Goal: Task Accomplishment & Management: Manage account settings

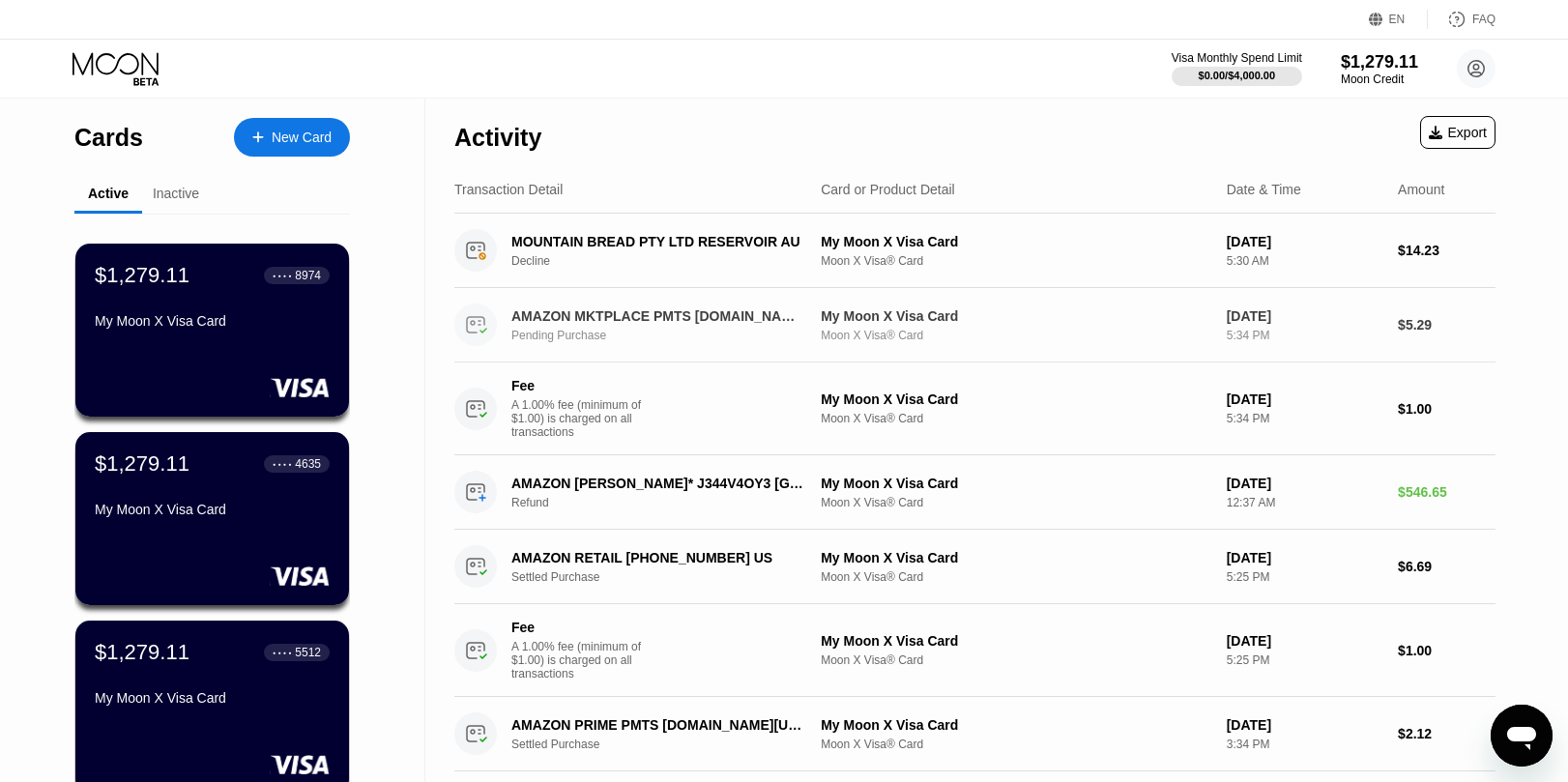
click at [819, 321] on div "AMAZON MKTPLACE PMTS [DOMAIN_NAME][URL] Pending Purchase" at bounding box center [668, 326] width 316 height 34
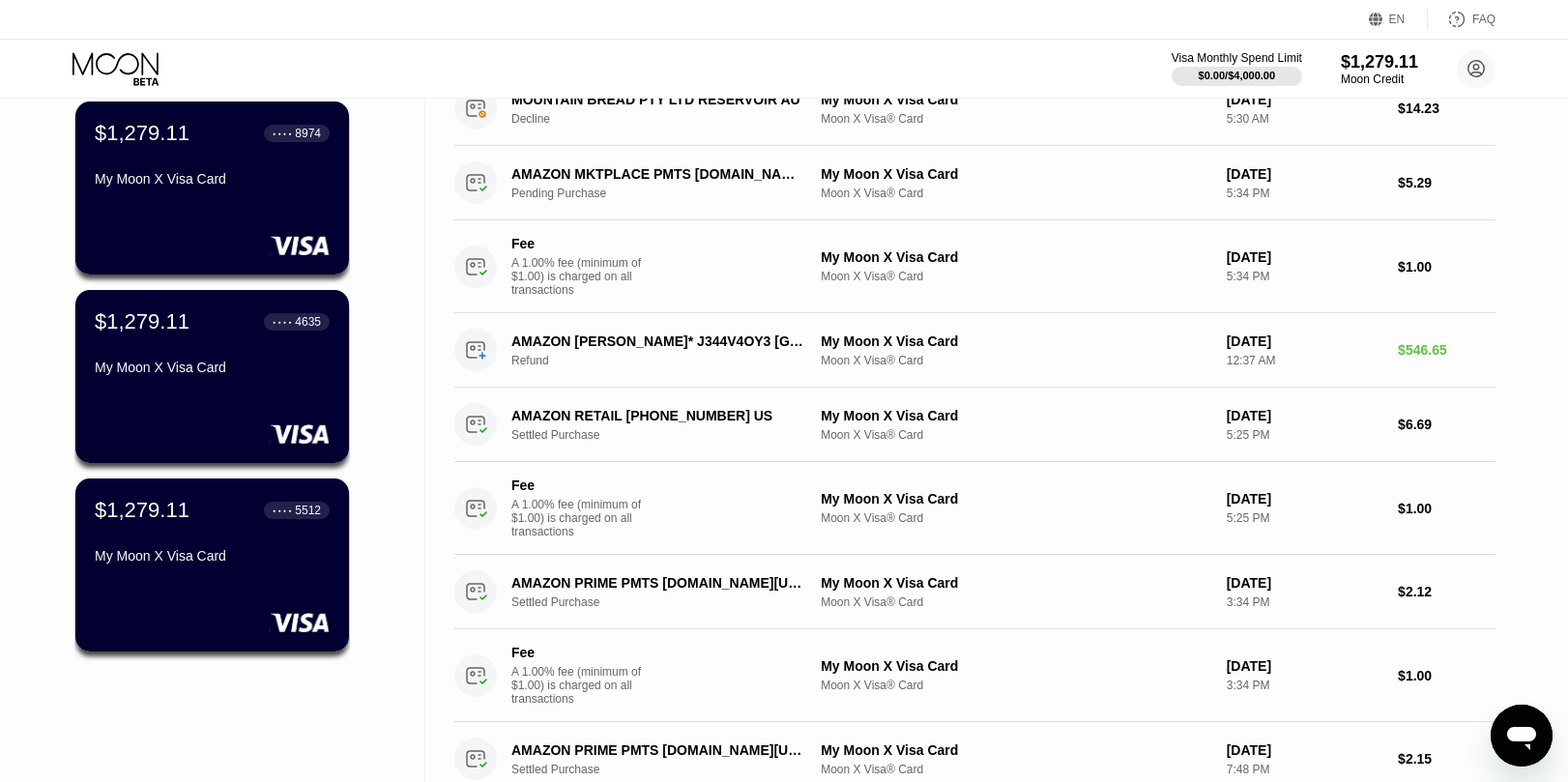
scroll to position [150, 0]
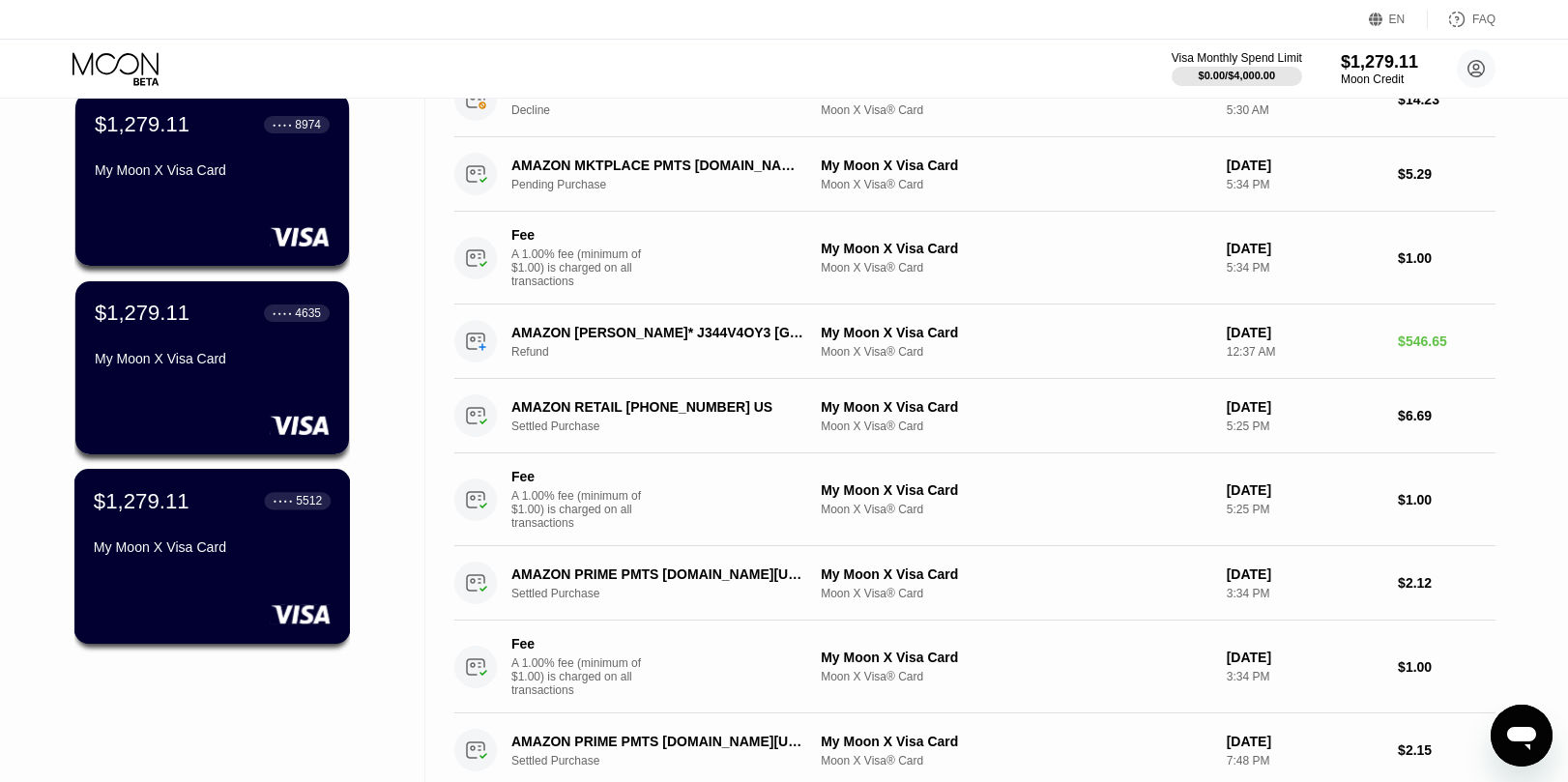
click at [266, 580] on div "$1,279.11 ● ● ● ● 5512 My Moon X Visa Card" at bounding box center [212, 557] width 276 height 175
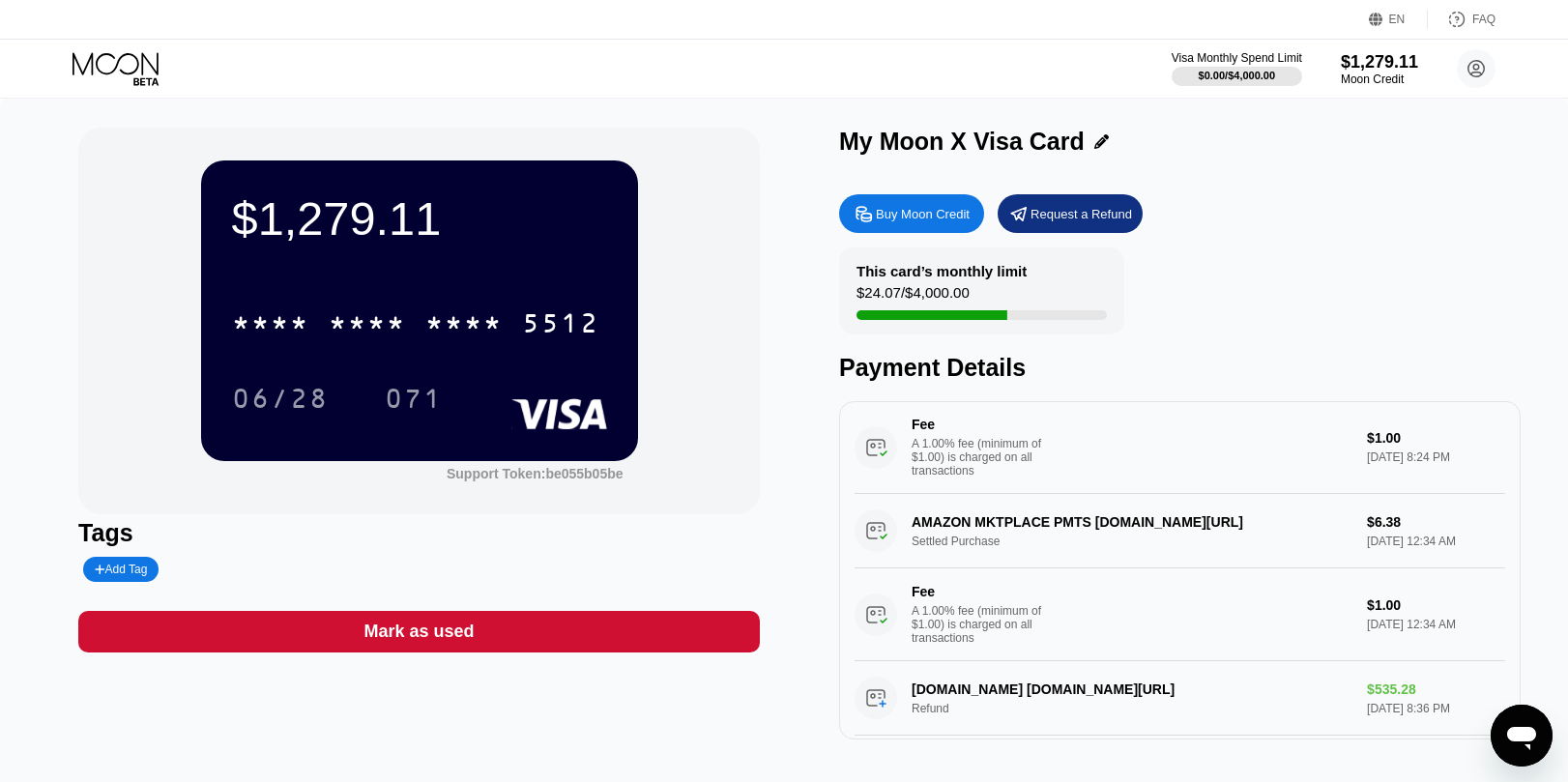
scroll to position [309, 0]
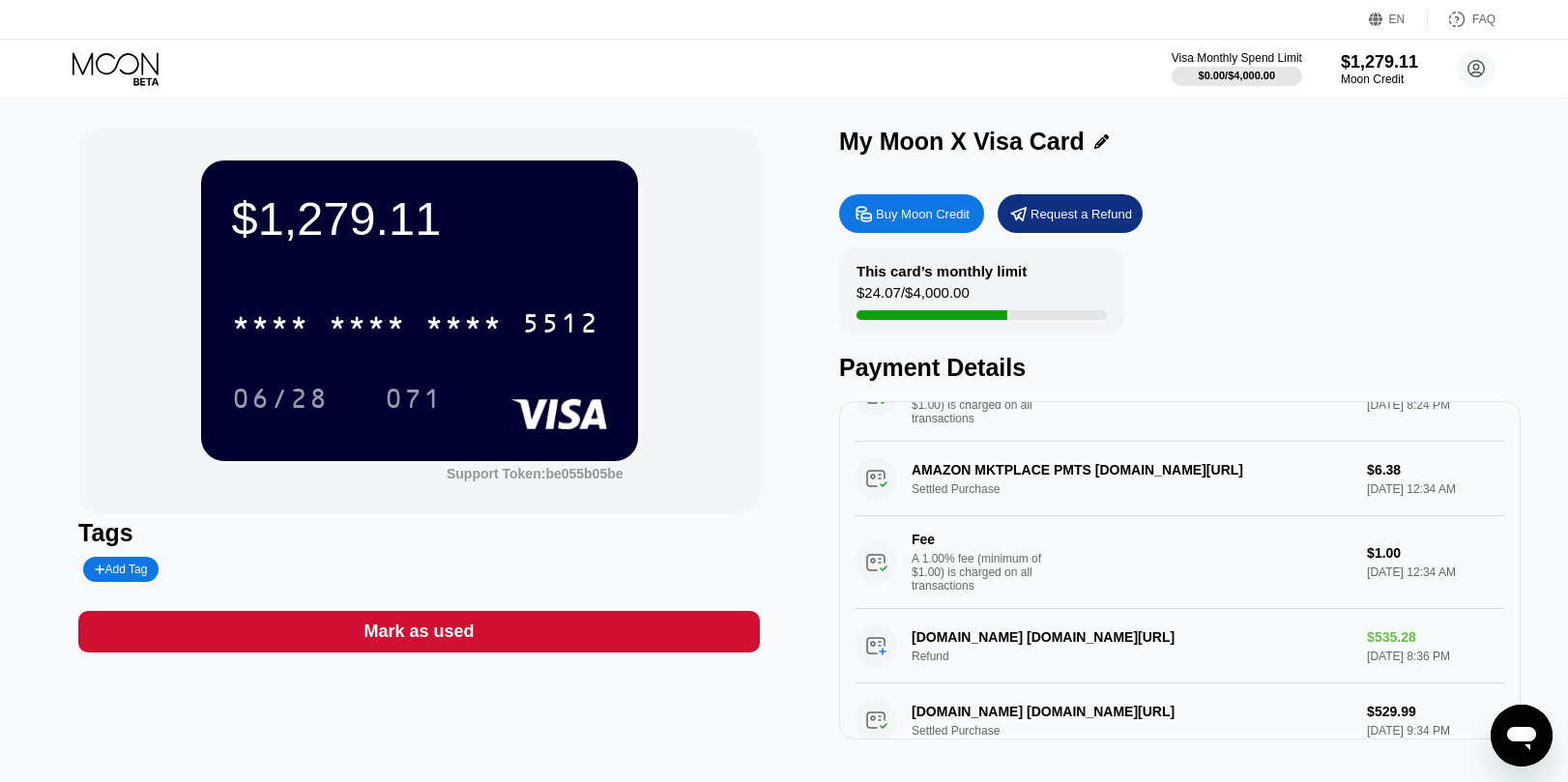
click at [482, 639] on div "Mark as used" at bounding box center [419, 632] width 681 height 42
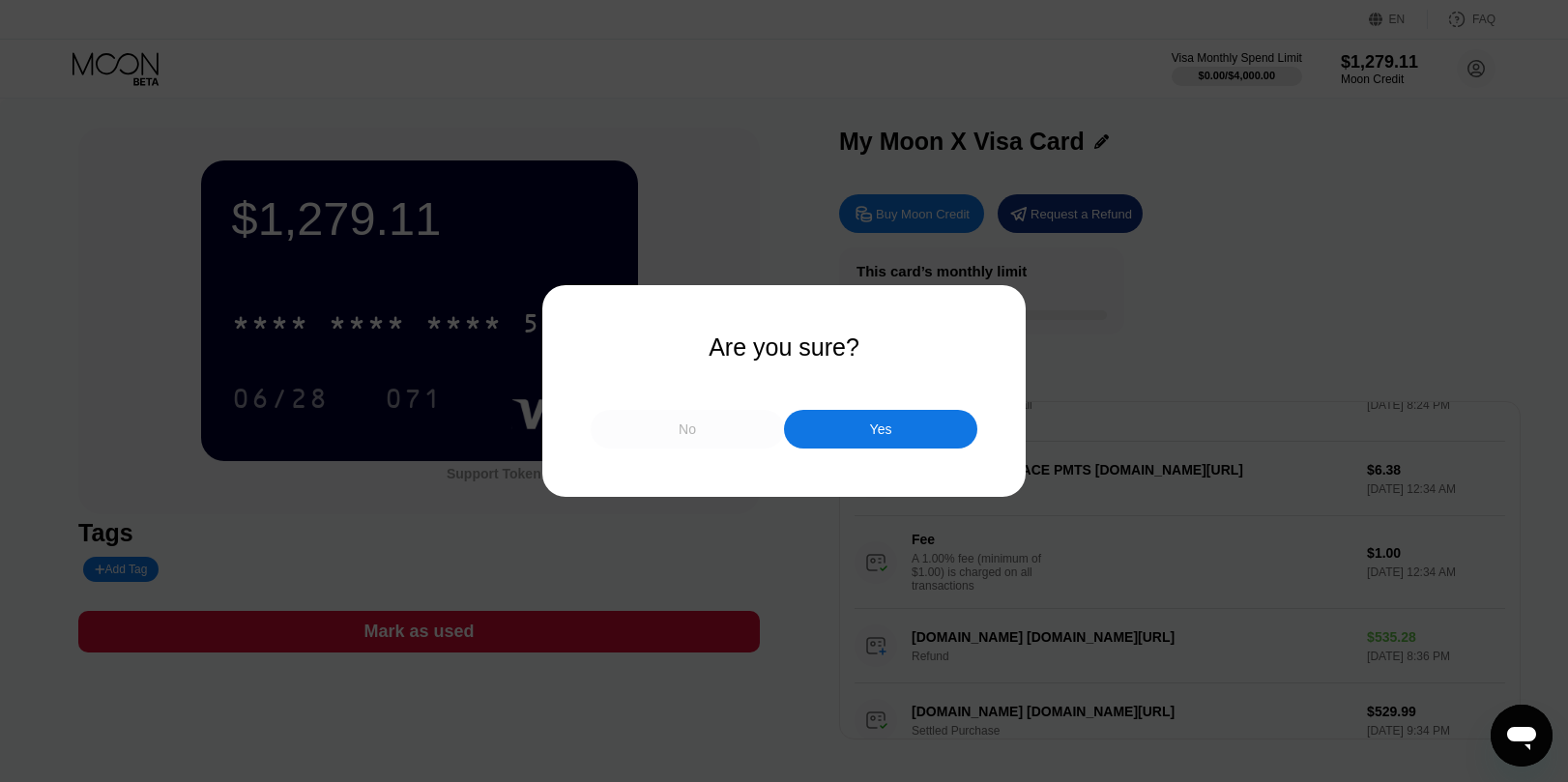
click at [691, 439] on div "No" at bounding box center [687, 428] width 193 height 39
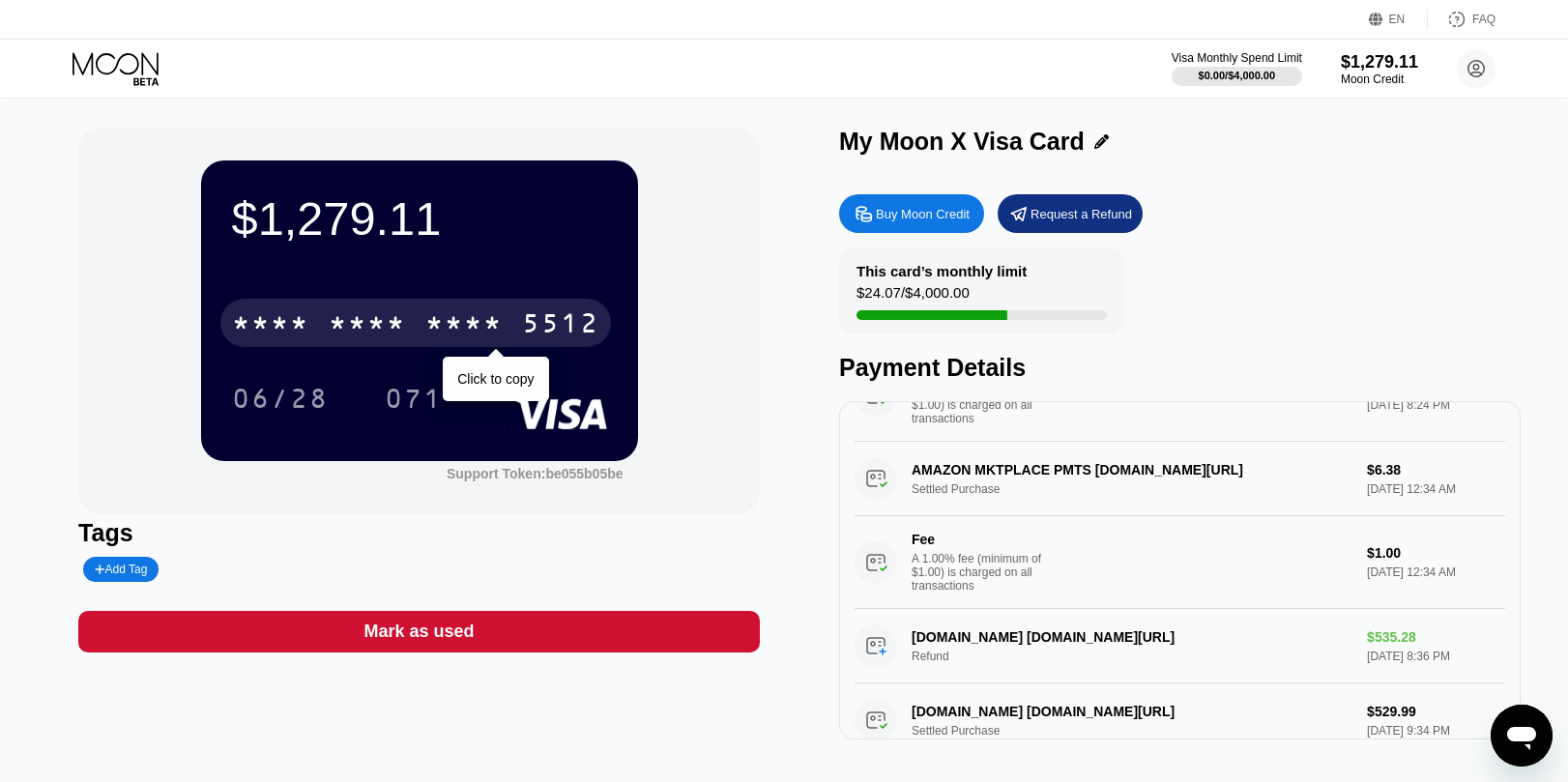
click at [521, 327] on div "* * * * * * * * * * * * 5512" at bounding box center [415, 323] width 391 height 49
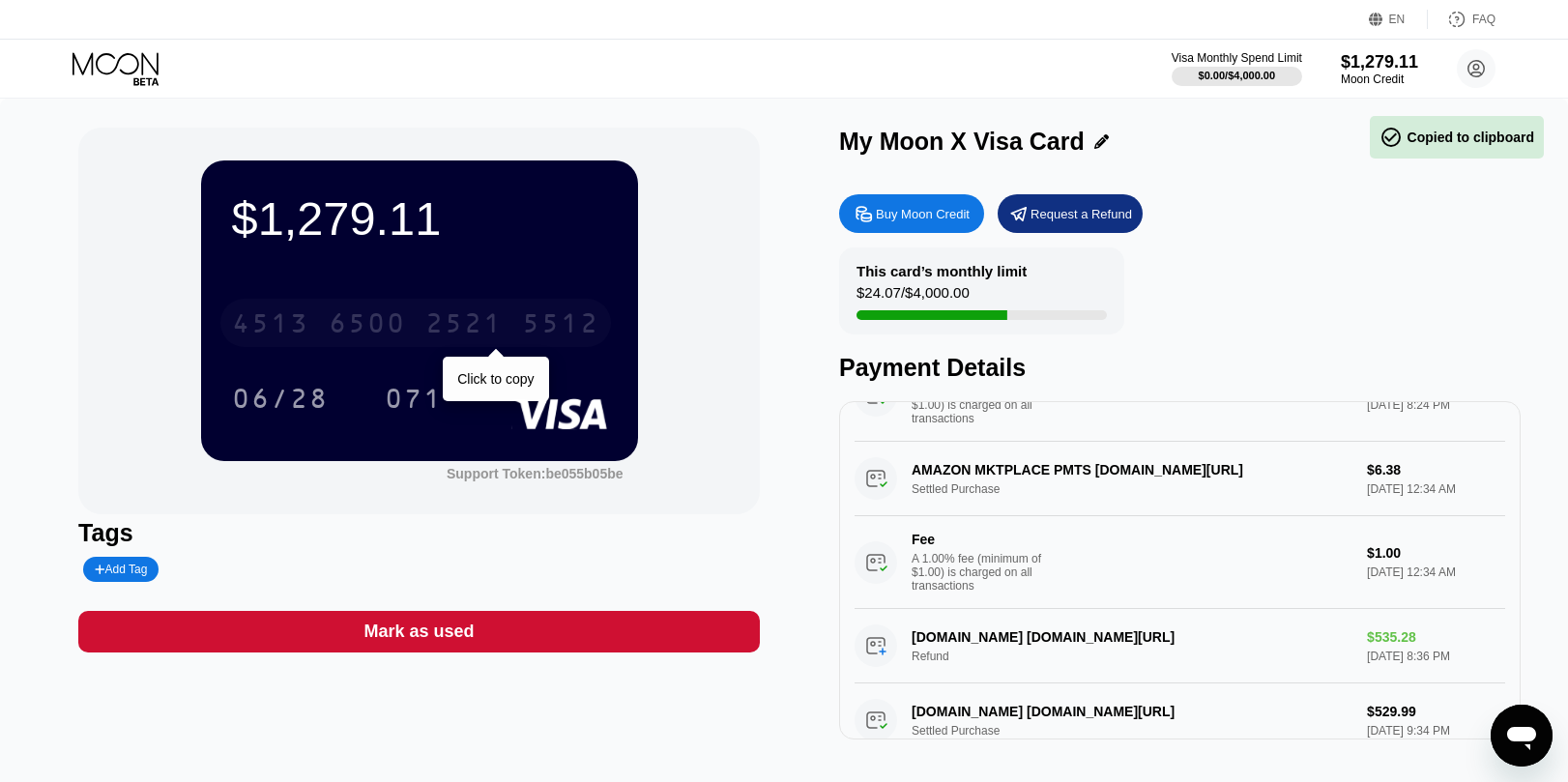
click at [540, 322] on div "5512" at bounding box center [561, 325] width 78 height 31
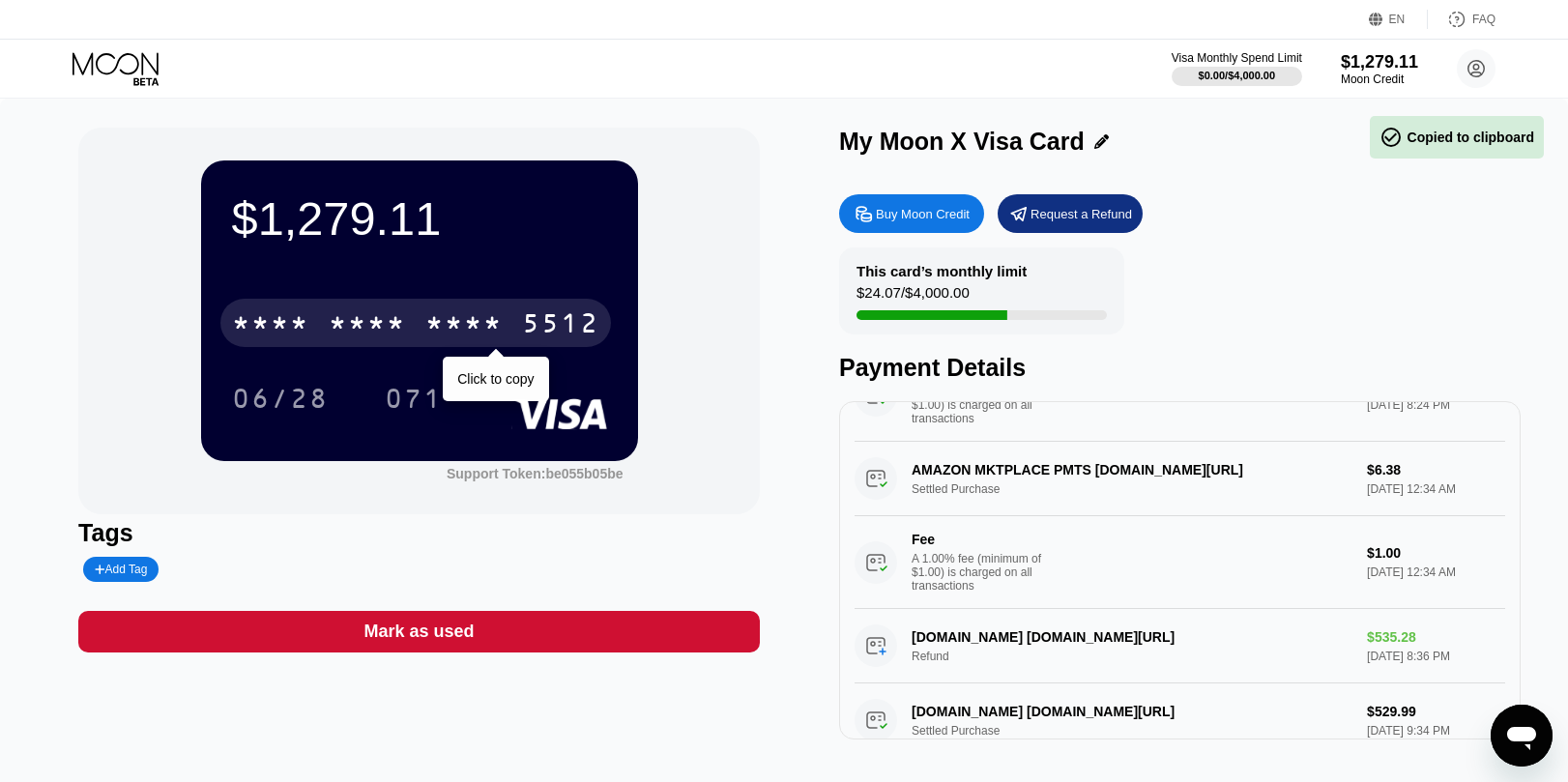
click at [538, 320] on div "5512" at bounding box center [561, 325] width 78 height 31
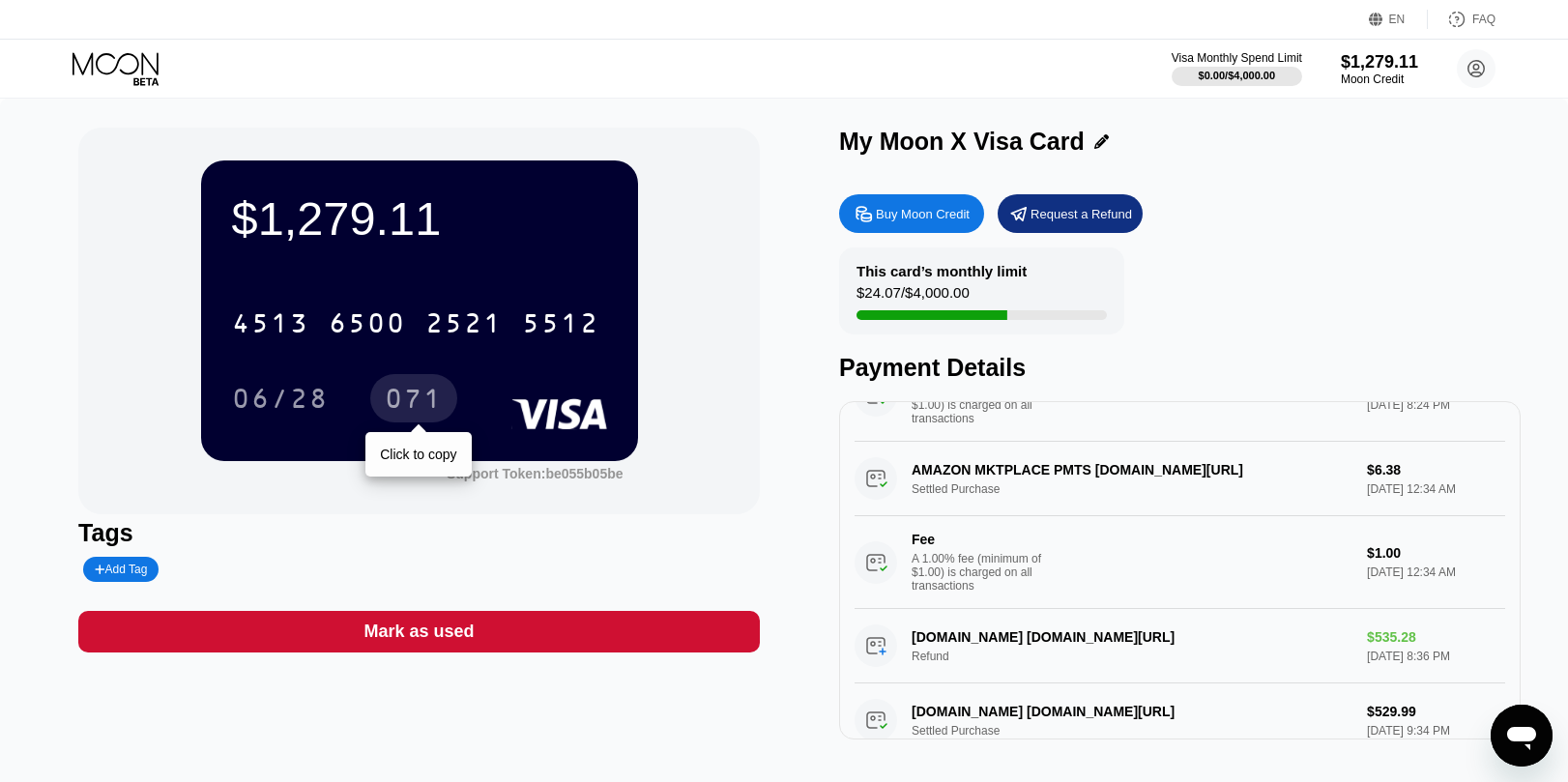
click at [401, 405] on div "071" at bounding box center [413, 400] width 58 height 31
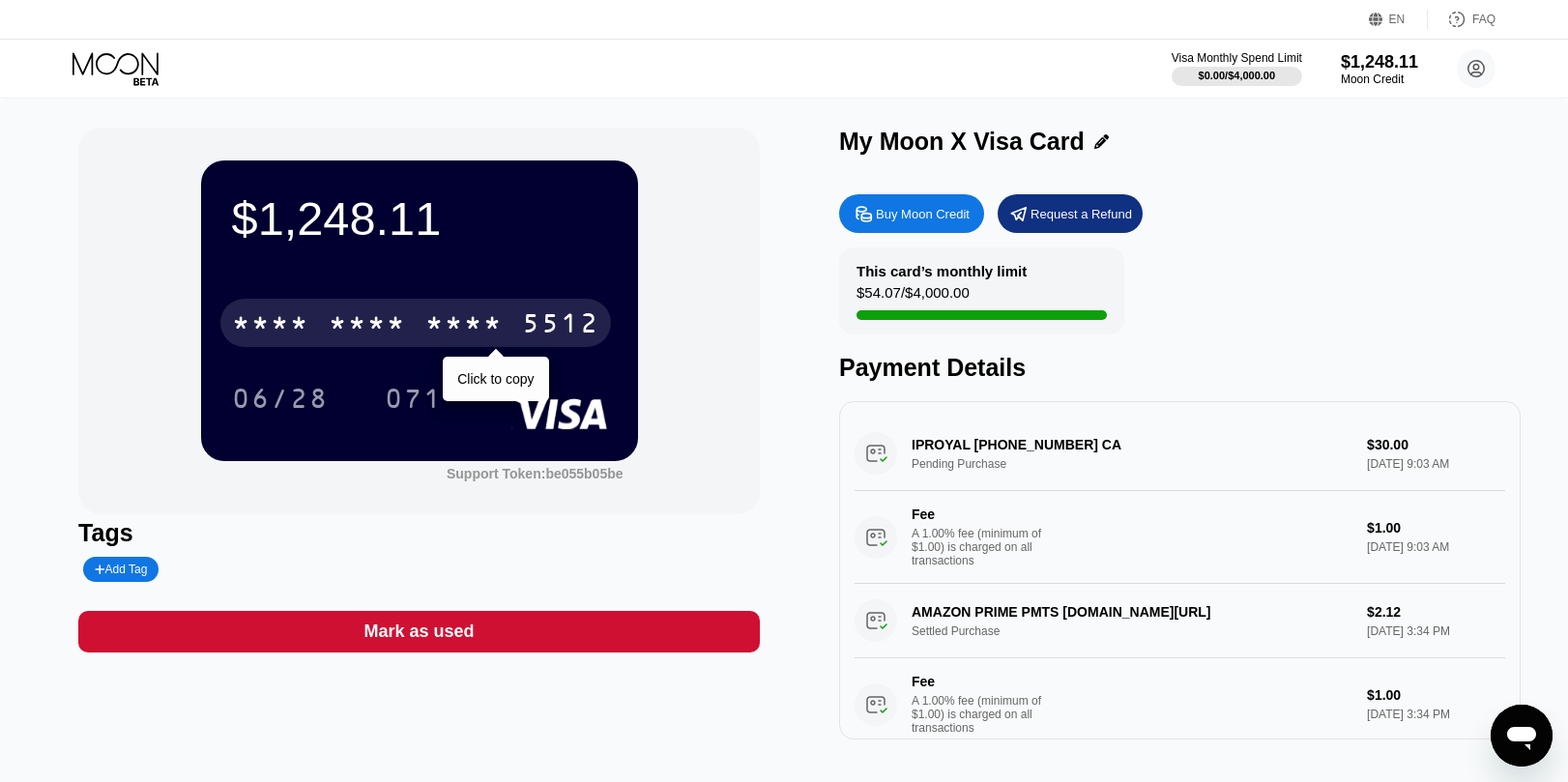
click at [560, 325] on div "5512" at bounding box center [561, 325] width 78 height 31
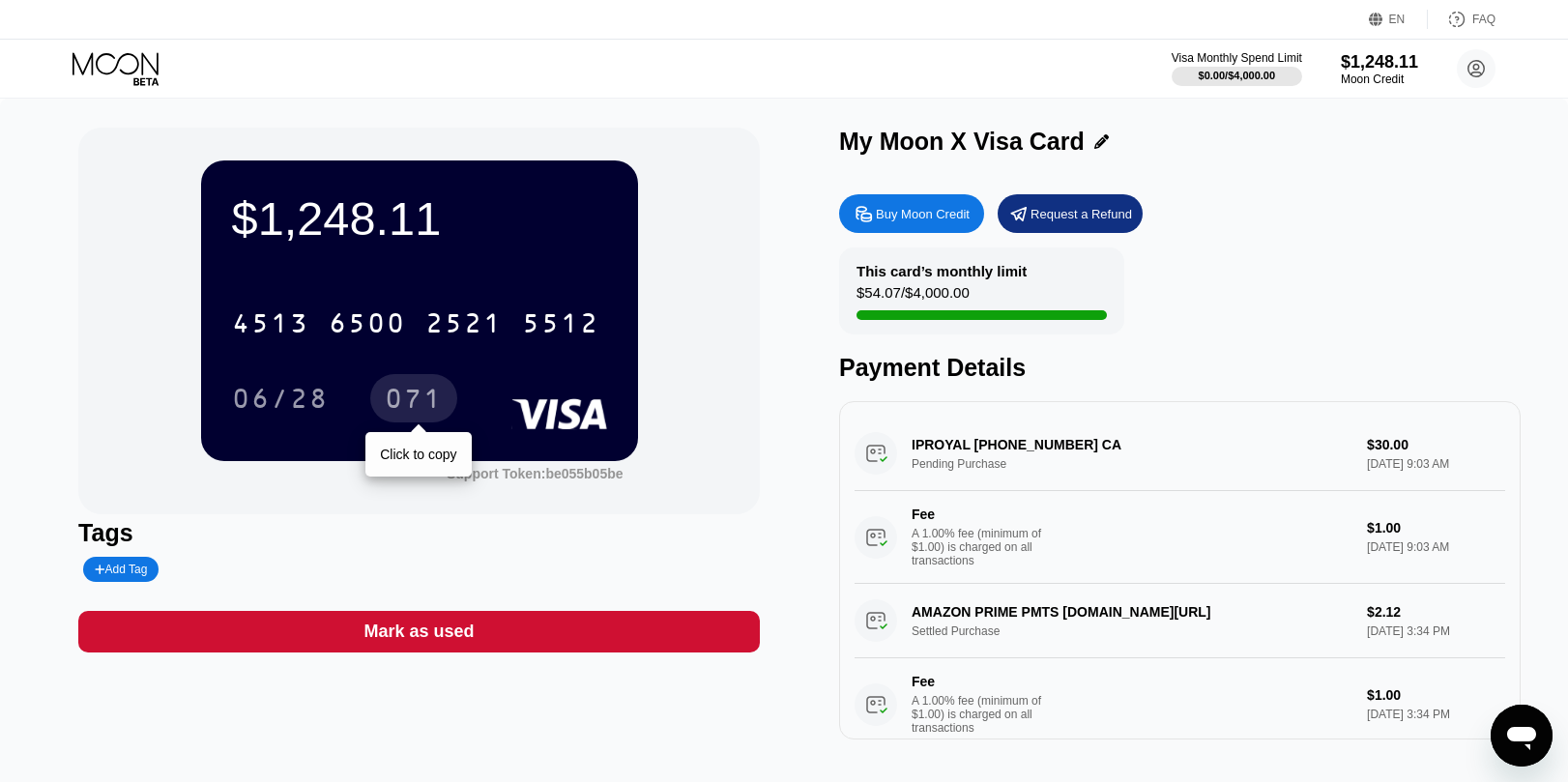
click at [431, 400] on div "071" at bounding box center [413, 400] width 58 height 31
click at [1389, 71] on div "$1,248.11" at bounding box center [1380, 61] width 80 height 20
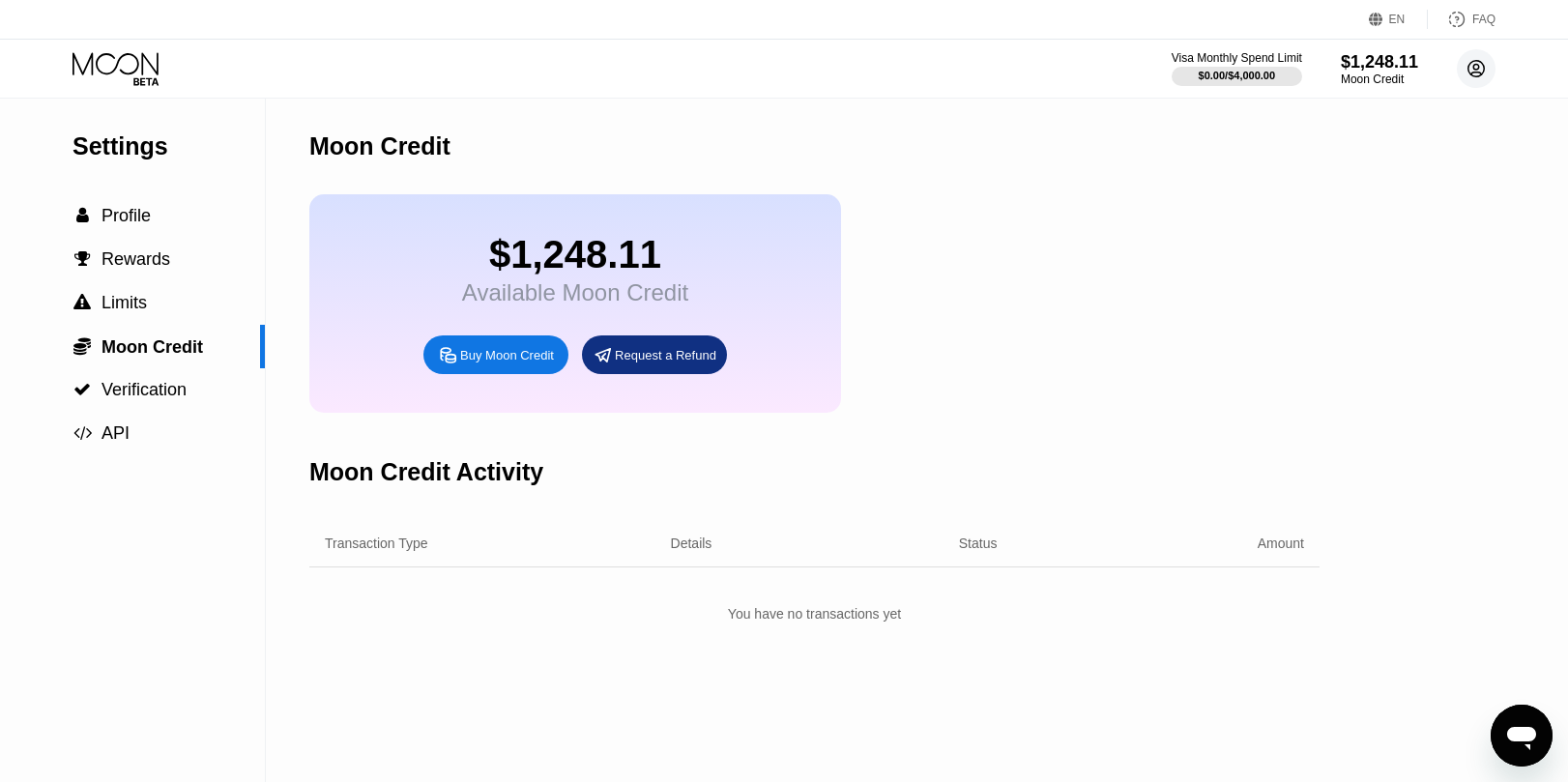
click at [1466, 70] on circle at bounding box center [1475, 68] width 39 height 39
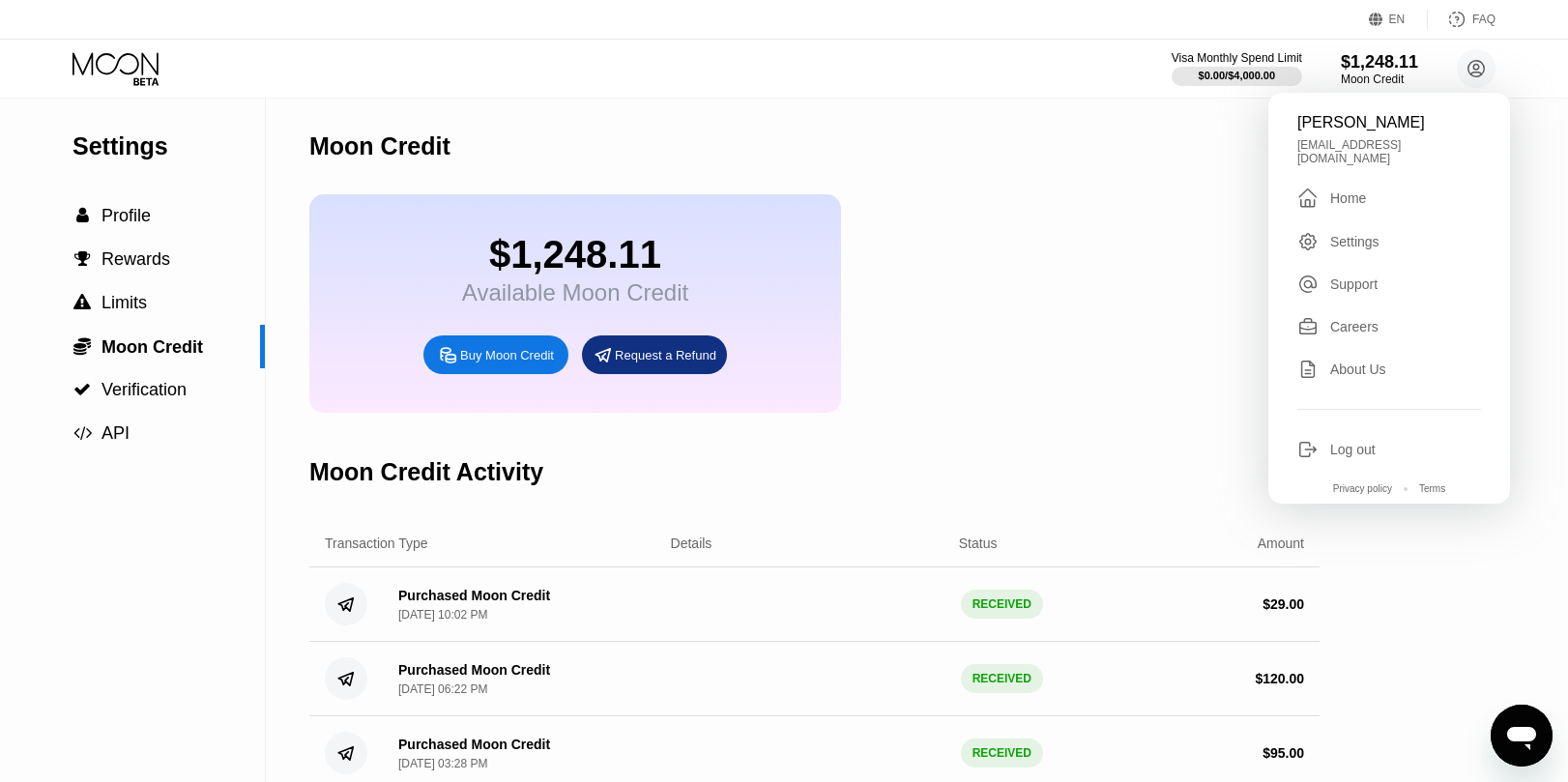
click at [1397, 186] on div " Home" at bounding box center [1389, 197] width 183 height 23
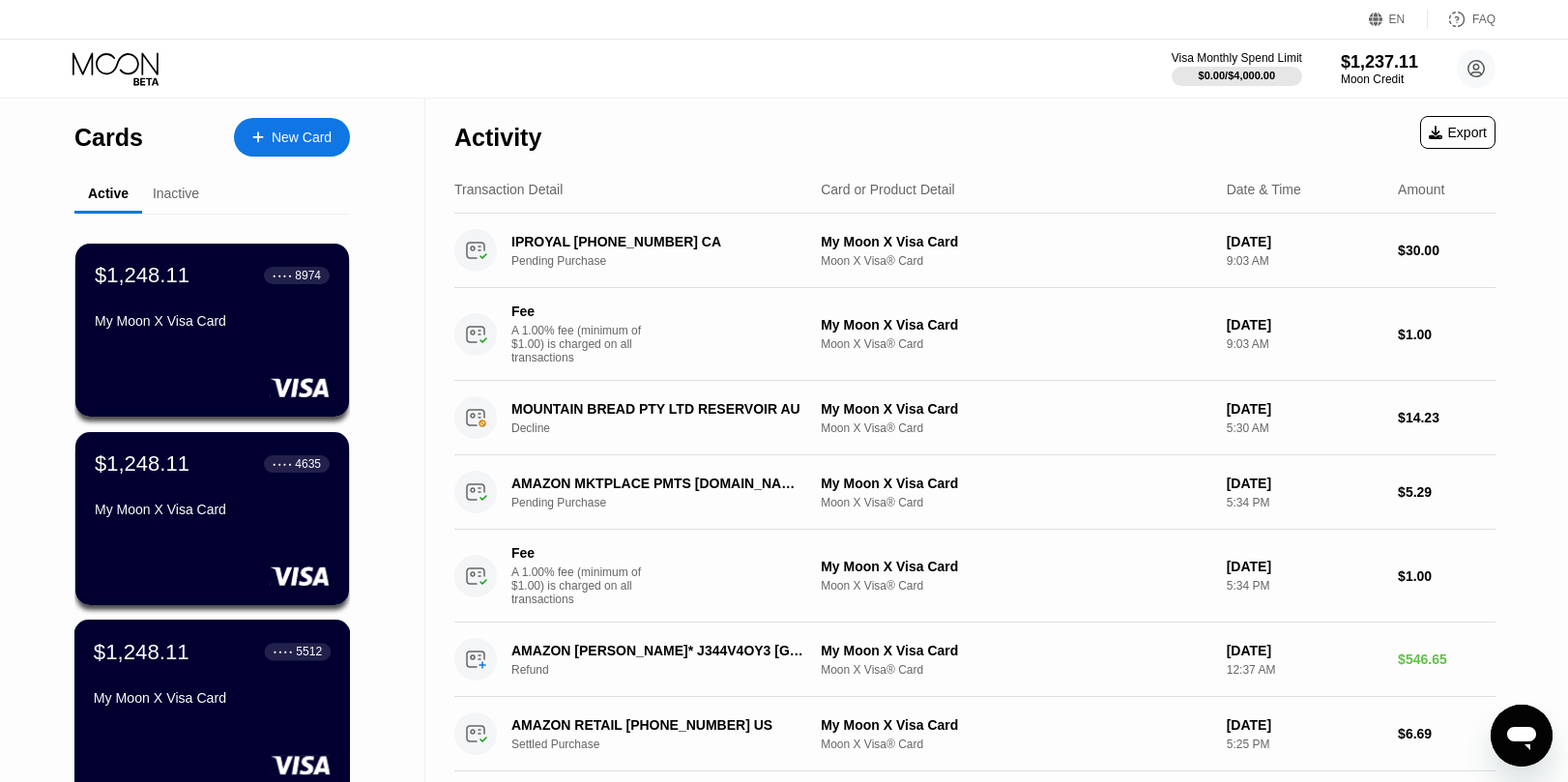
click at [283, 687] on div "$1,248.11 ● ● ● ● 5512 My Moon X Visa Card" at bounding box center [212, 675] width 237 height 75
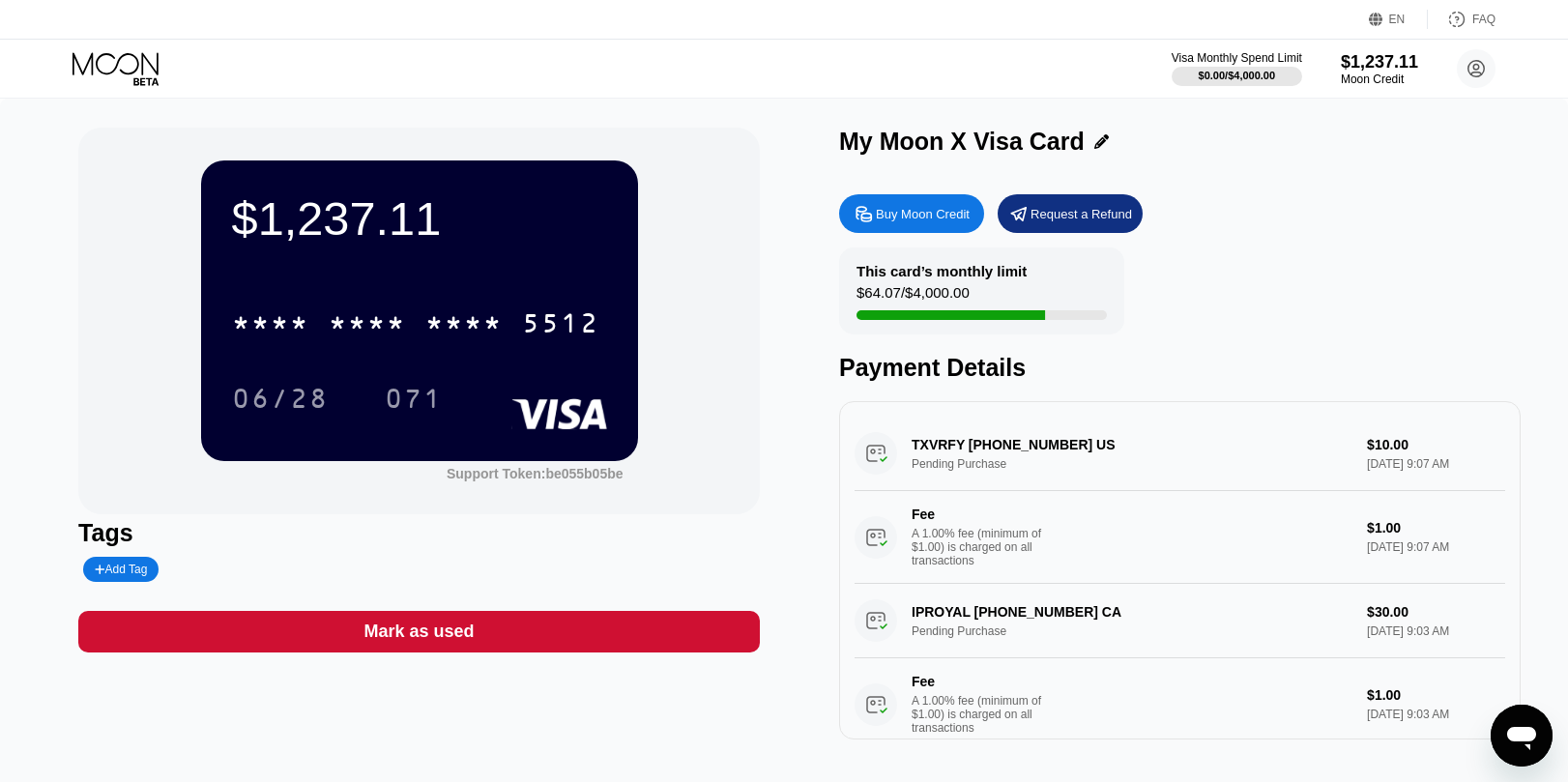
click at [484, 638] on div "Mark as used" at bounding box center [419, 632] width 681 height 42
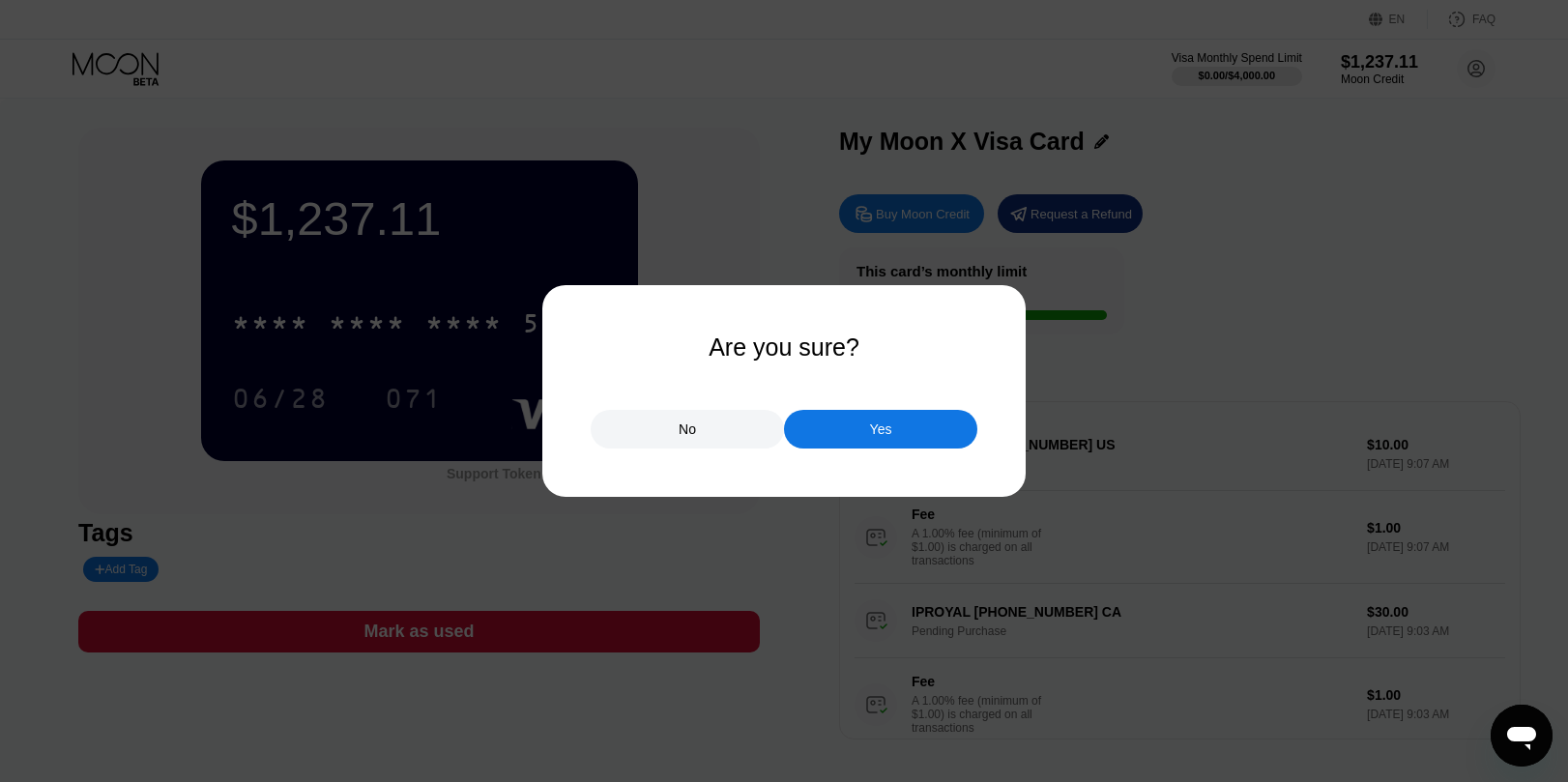
click at [918, 438] on div "Yes" at bounding box center [881, 428] width 193 height 39
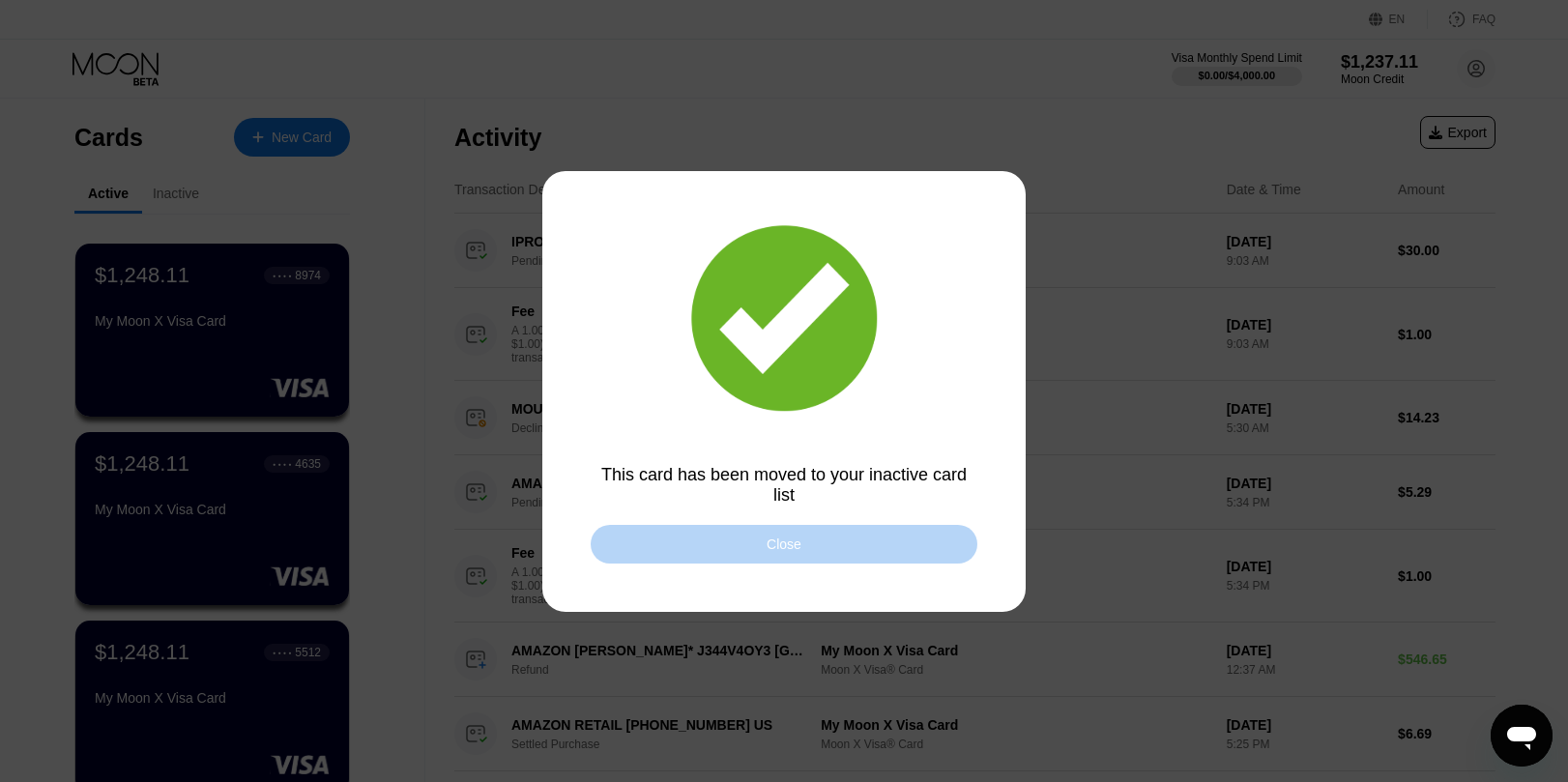
click at [836, 545] on div "Close" at bounding box center [784, 544] width 387 height 39
